Goal: Obtain resource: Download file/media

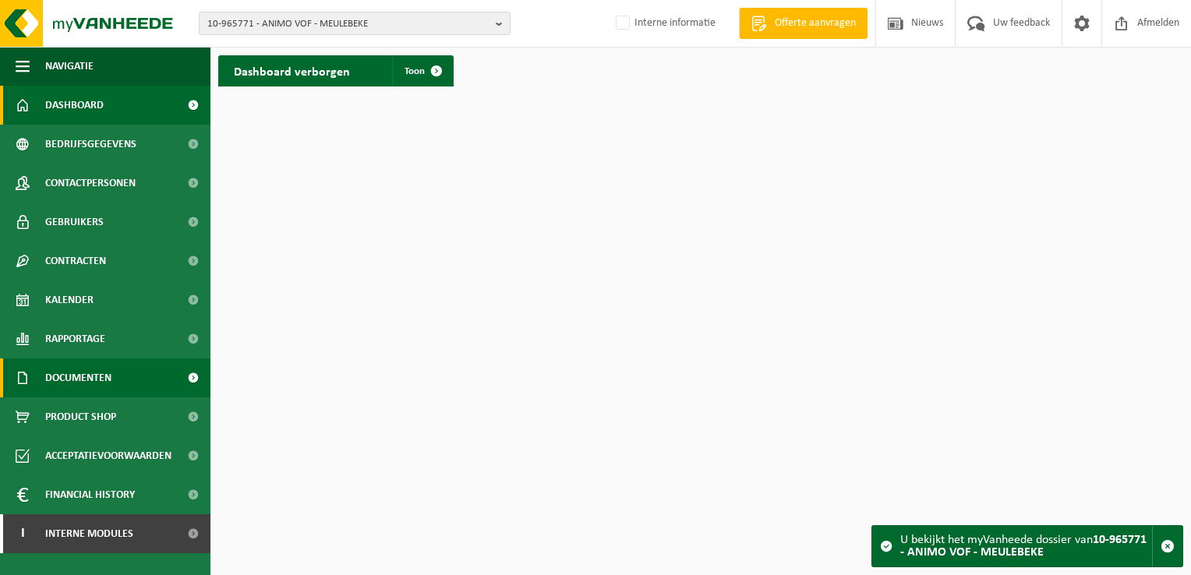
click at [96, 385] on span "Documenten" at bounding box center [78, 378] width 66 height 39
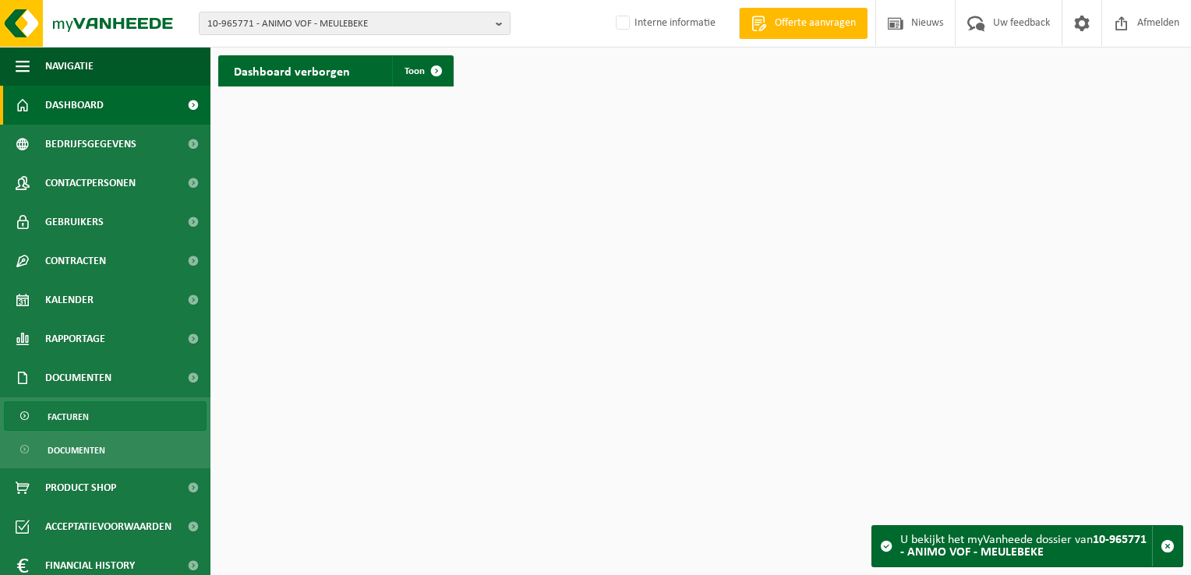
click at [116, 419] on link "Facturen" at bounding box center [105, 417] width 203 height 30
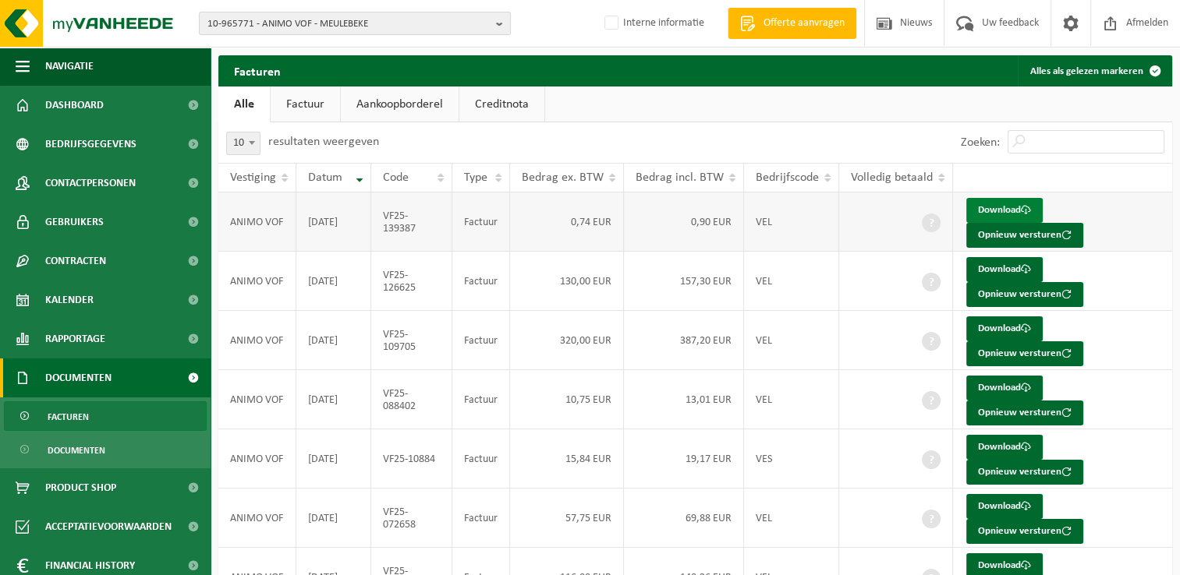
click at [984, 208] on link "Download" at bounding box center [1004, 210] width 76 height 25
